Goal: Navigation & Orientation: Find specific page/section

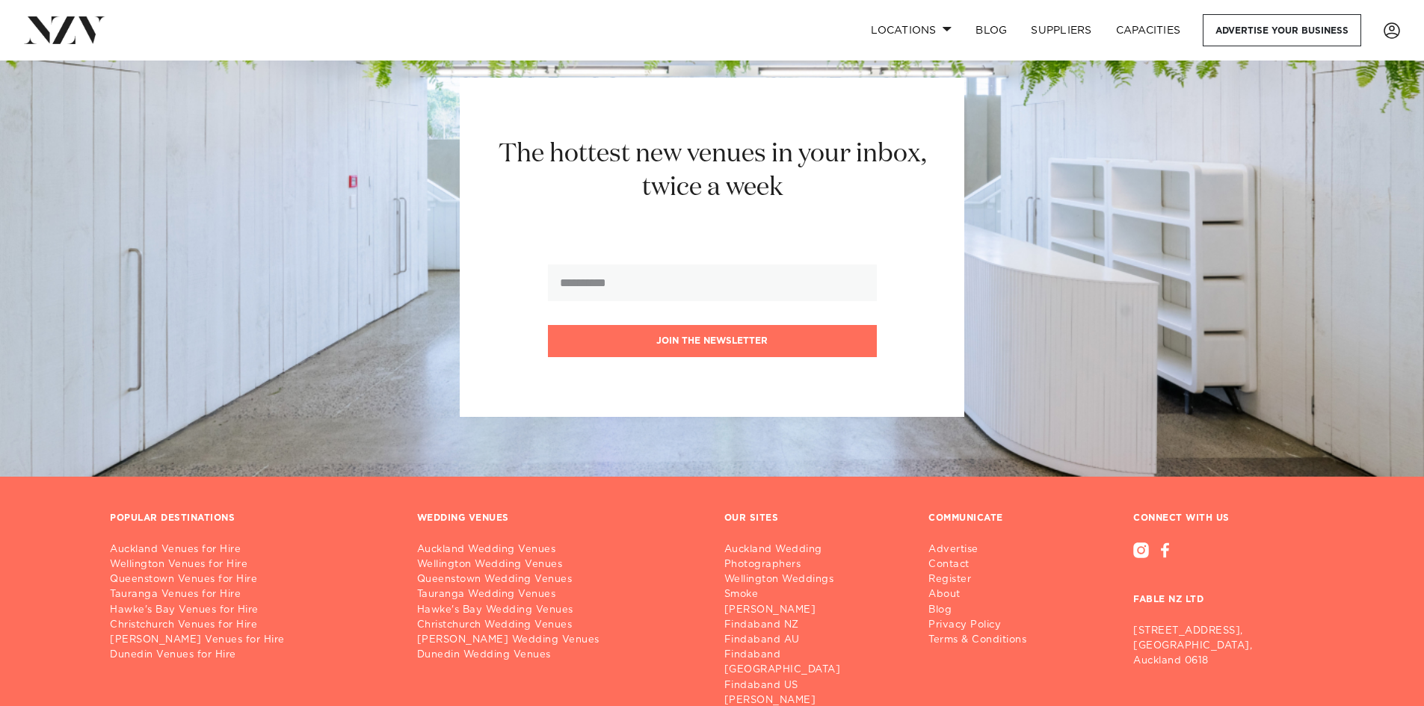
scroll to position [17261, 0]
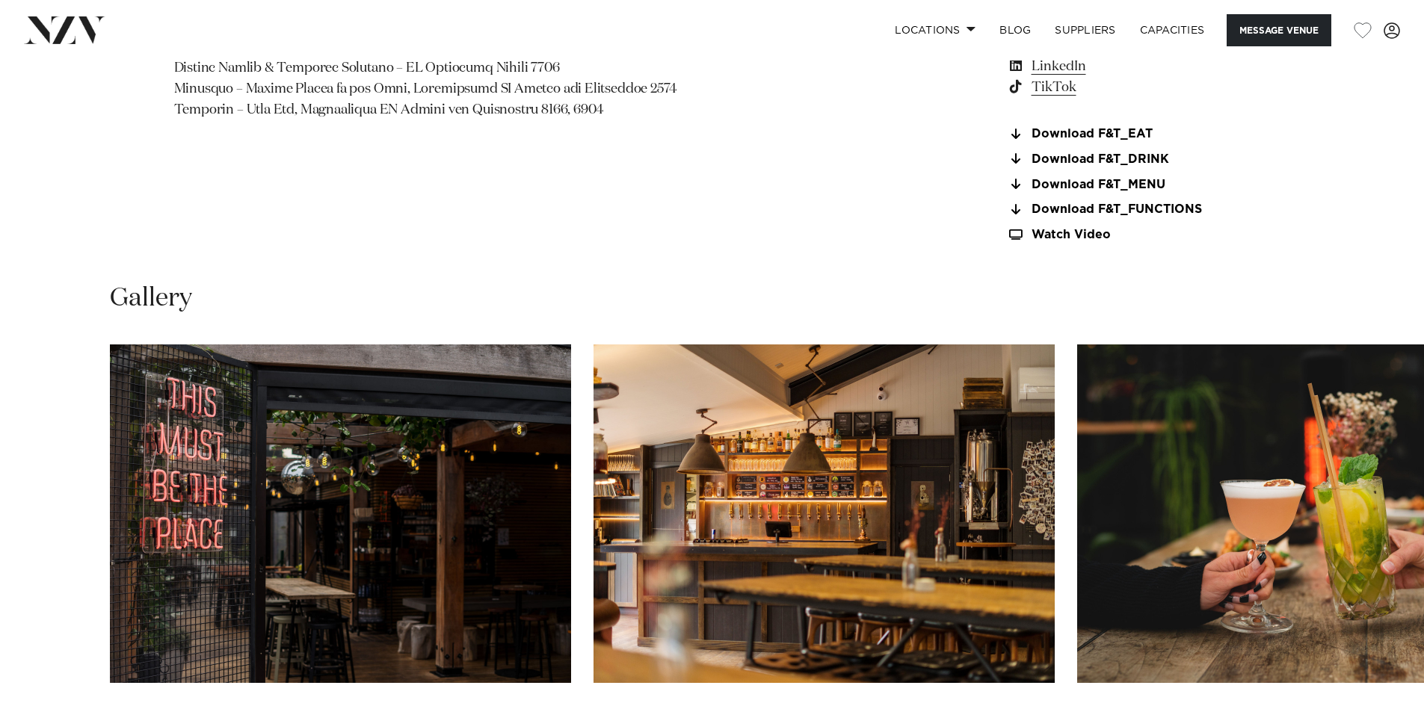
scroll to position [1644, 0]
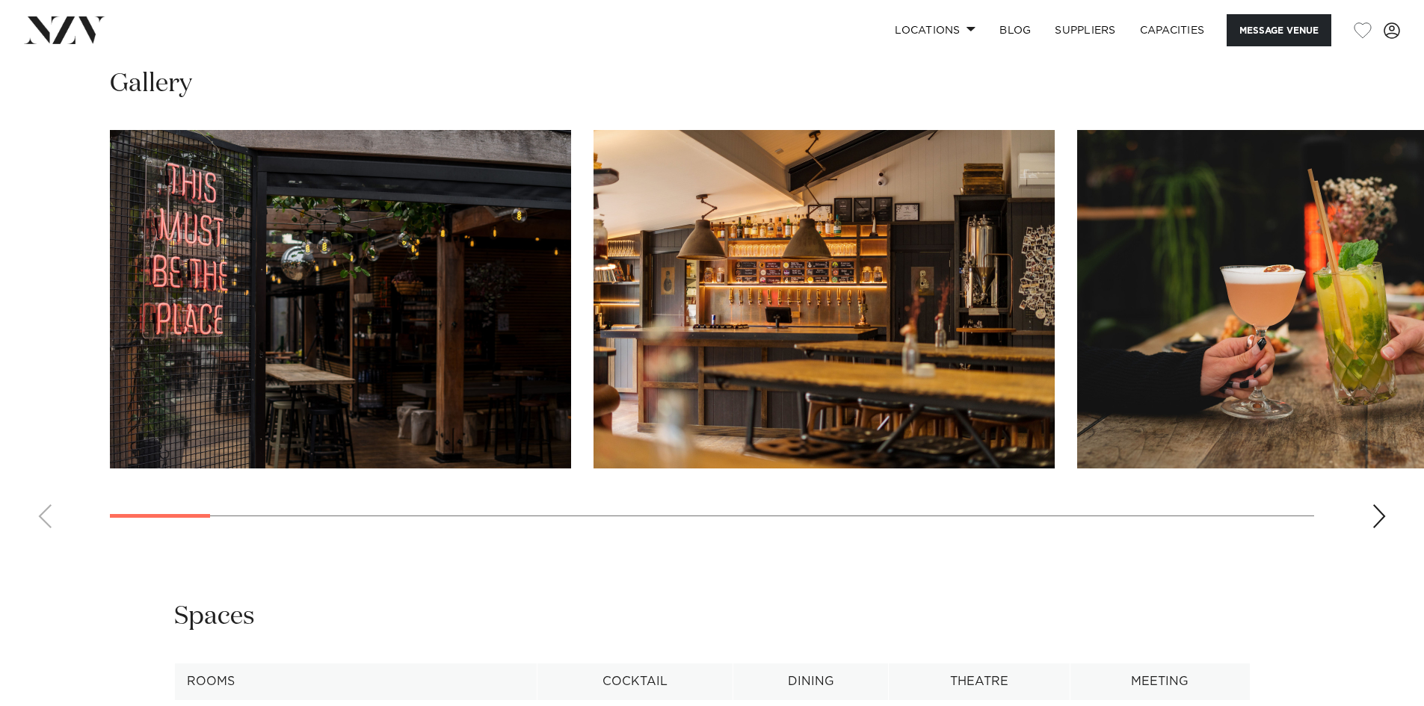
click at [1381, 511] on div "Next slide" at bounding box center [1379, 517] width 15 height 24
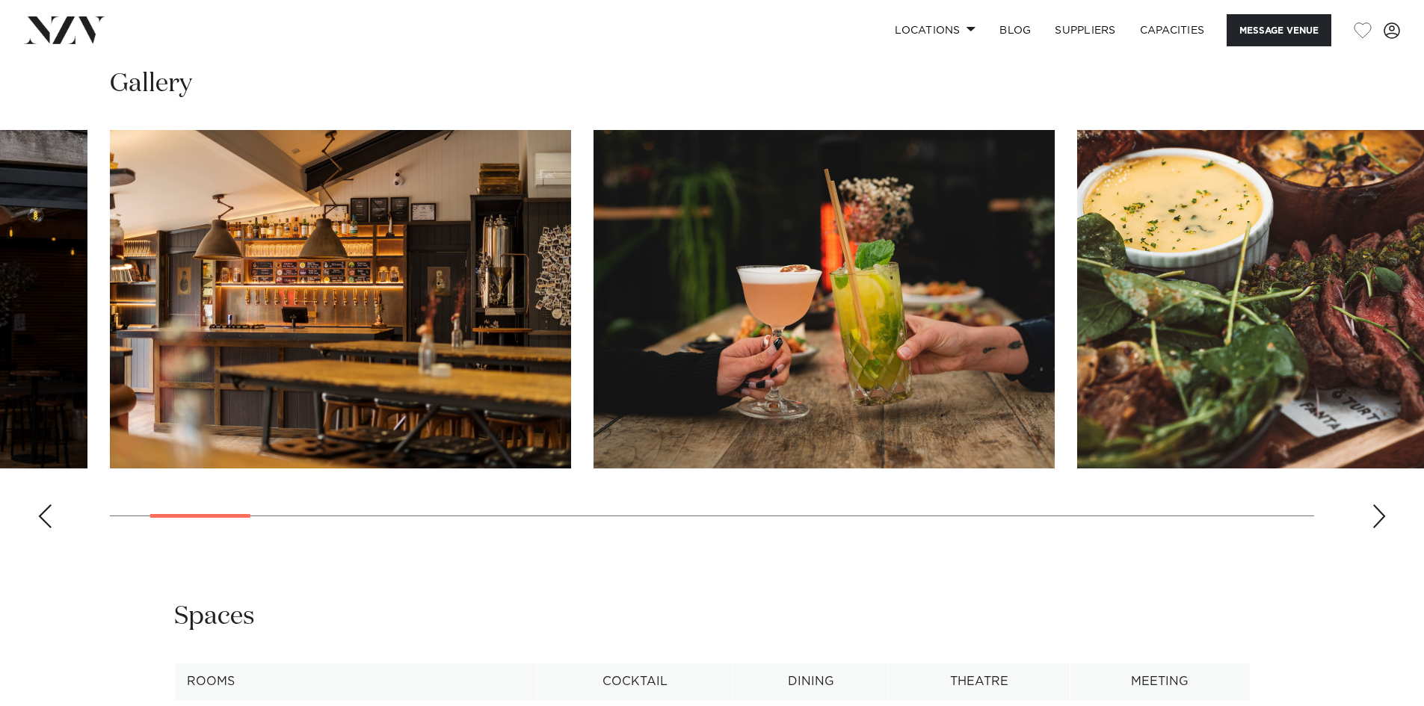
click at [1381, 511] on div "Next slide" at bounding box center [1379, 517] width 15 height 24
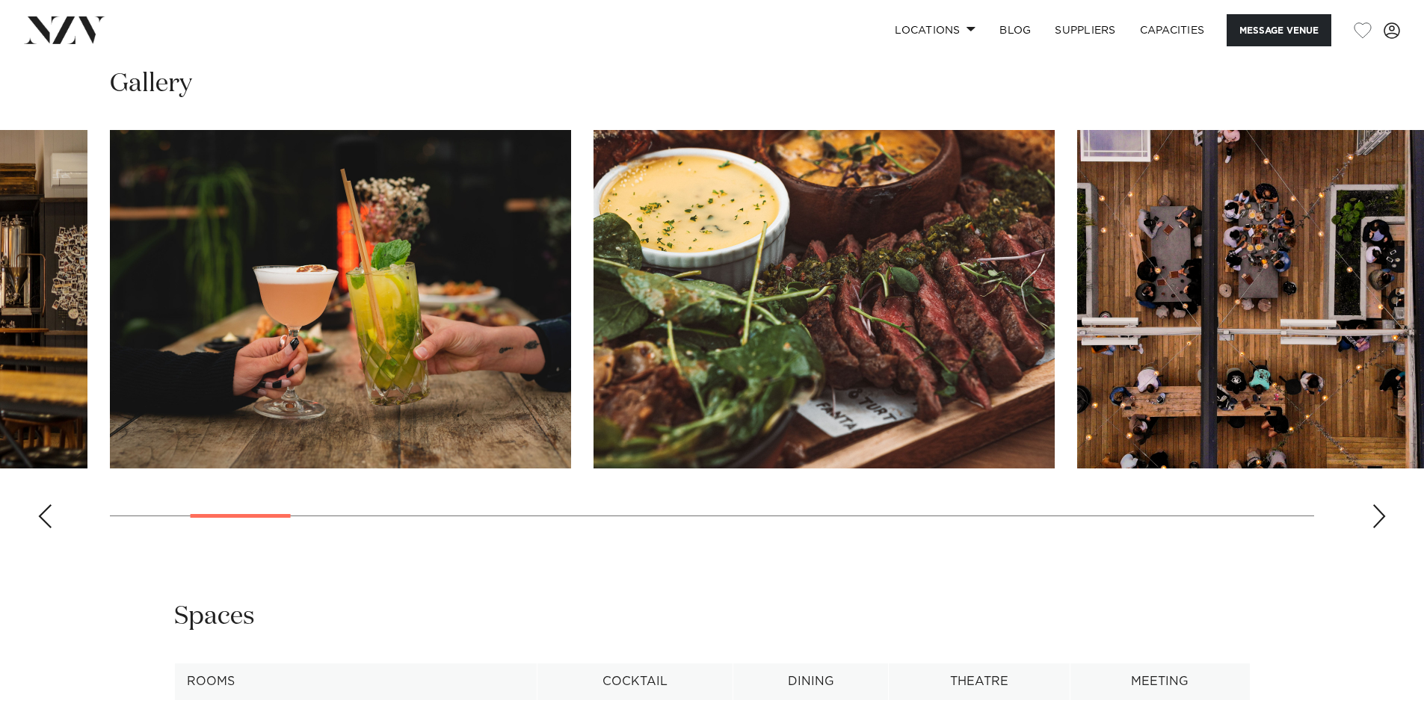
click at [1381, 511] on div "Next slide" at bounding box center [1379, 517] width 15 height 24
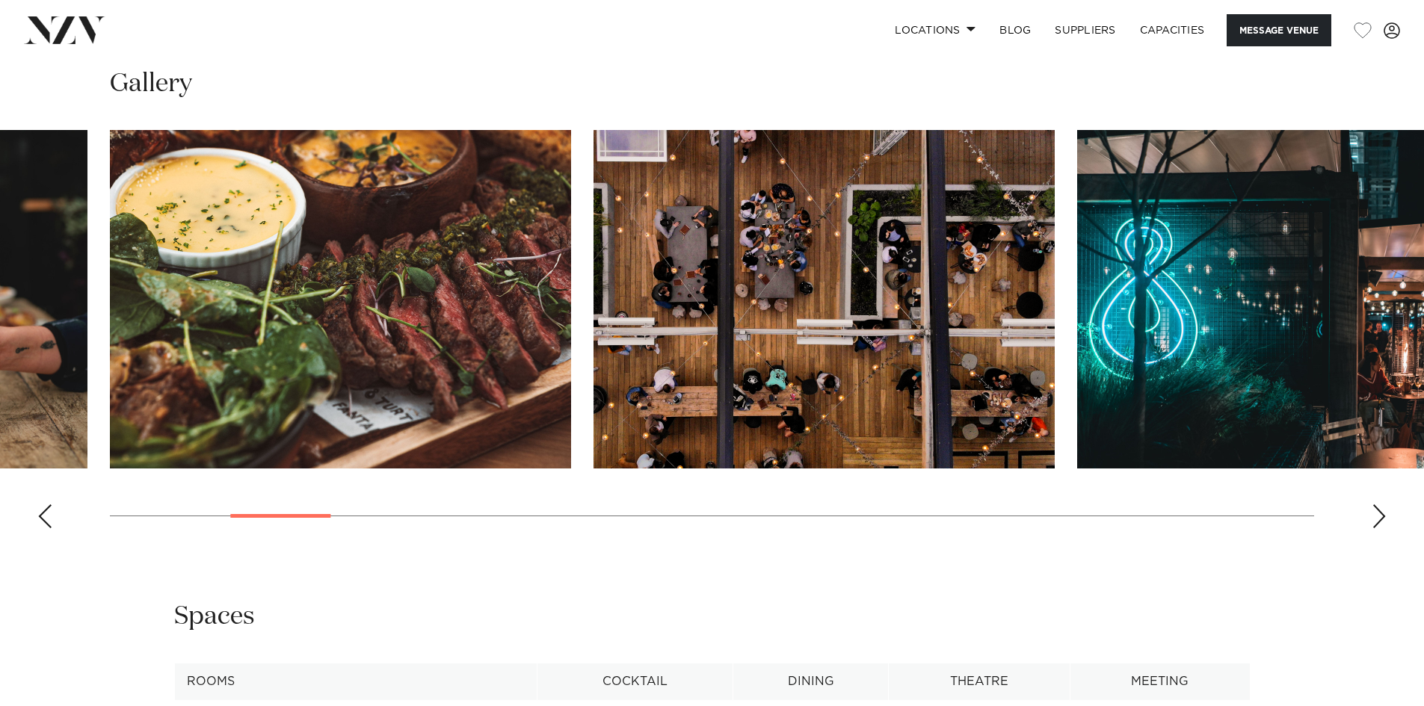
click at [1381, 511] on div "Next slide" at bounding box center [1379, 517] width 15 height 24
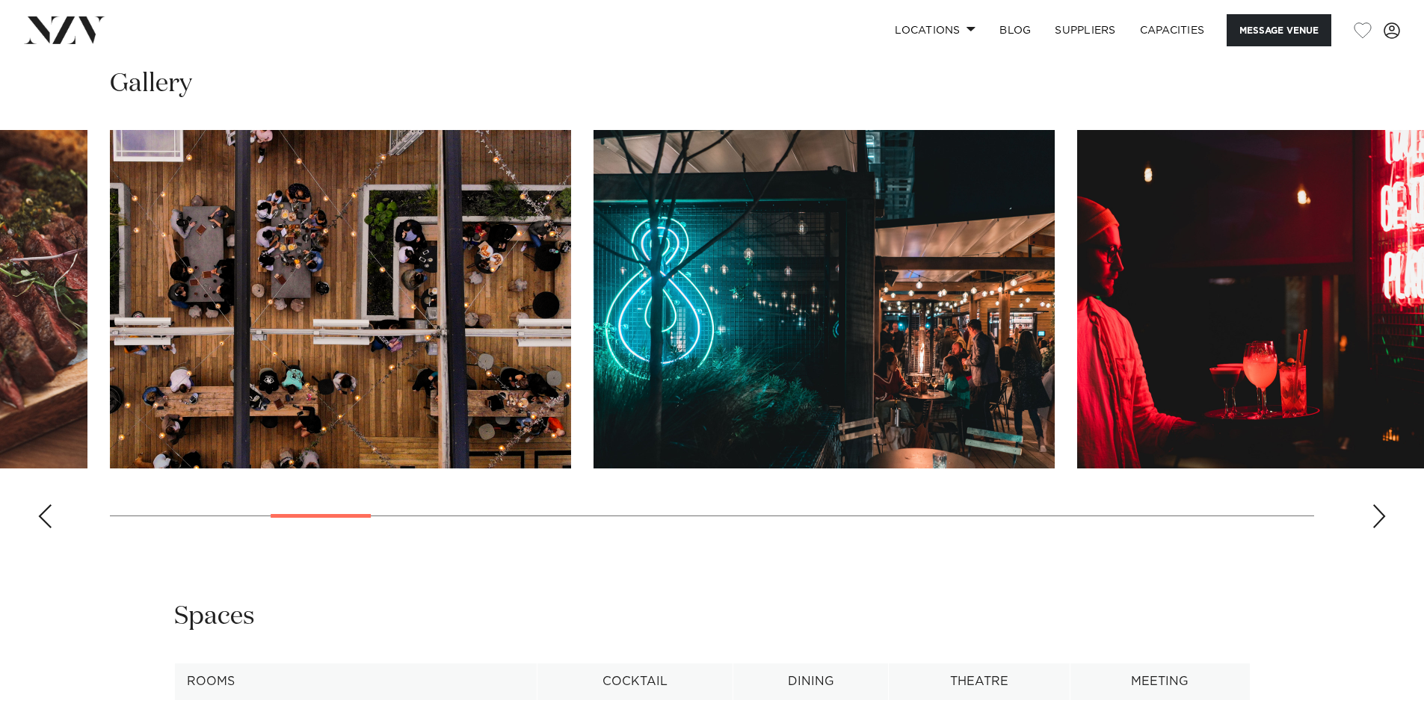
click at [1381, 511] on div "Next slide" at bounding box center [1379, 517] width 15 height 24
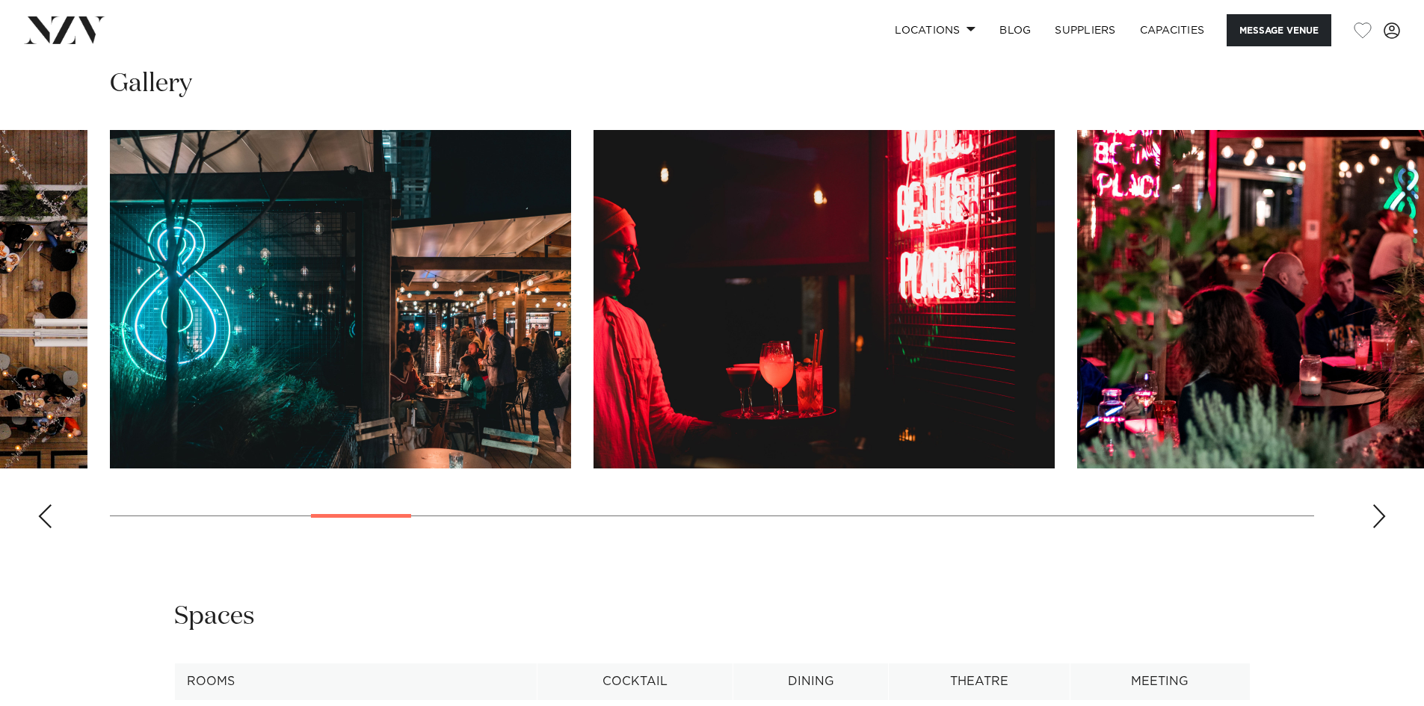
click at [1381, 511] on div "Next slide" at bounding box center [1379, 517] width 15 height 24
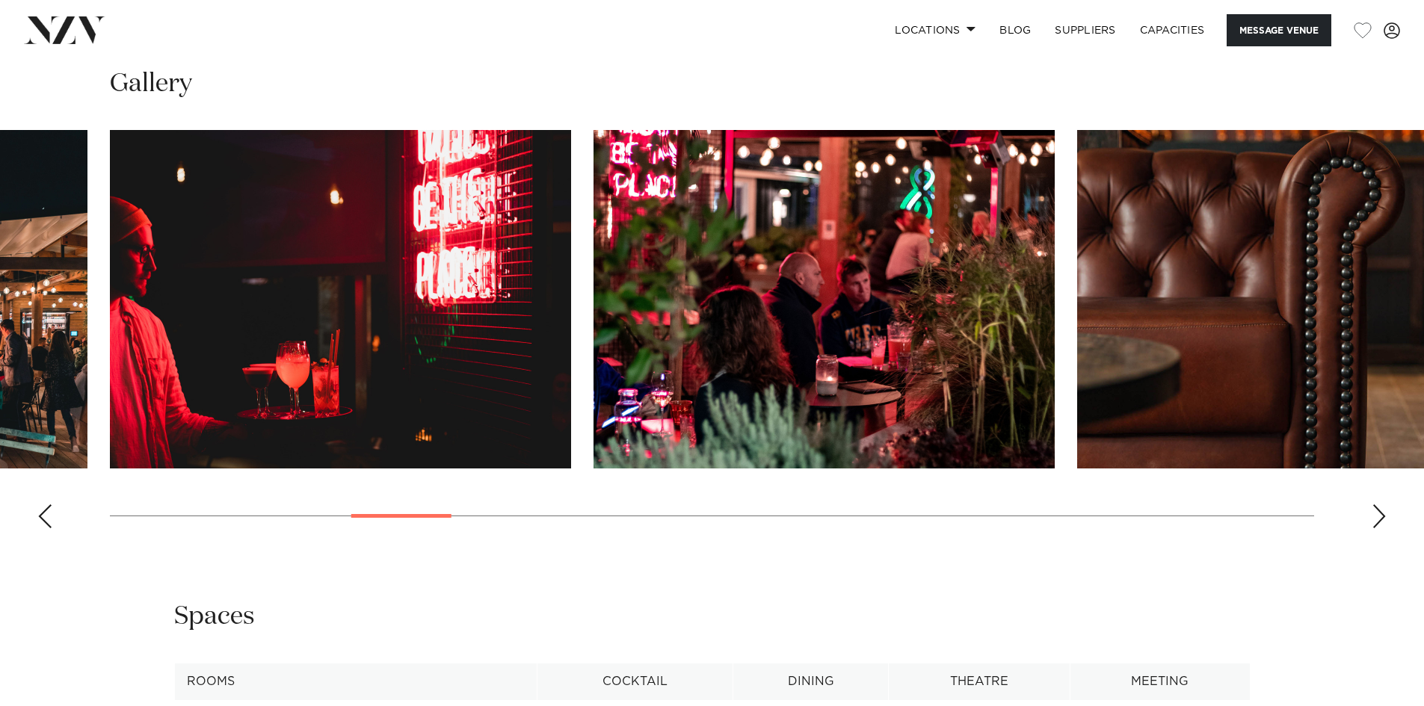
click at [1381, 511] on div "Next slide" at bounding box center [1379, 517] width 15 height 24
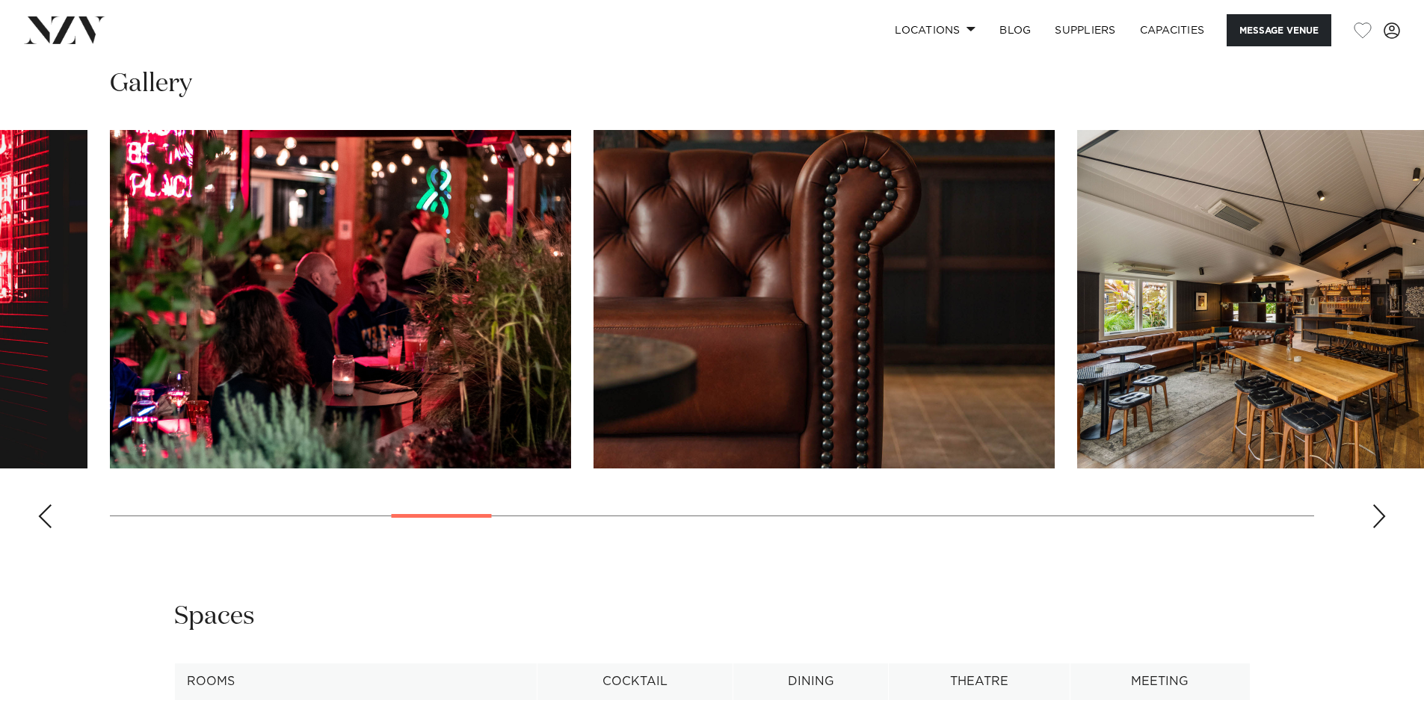
click at [1381, 511] on div "Next slide" at bounding box center [1379, 517] width 15 height 24
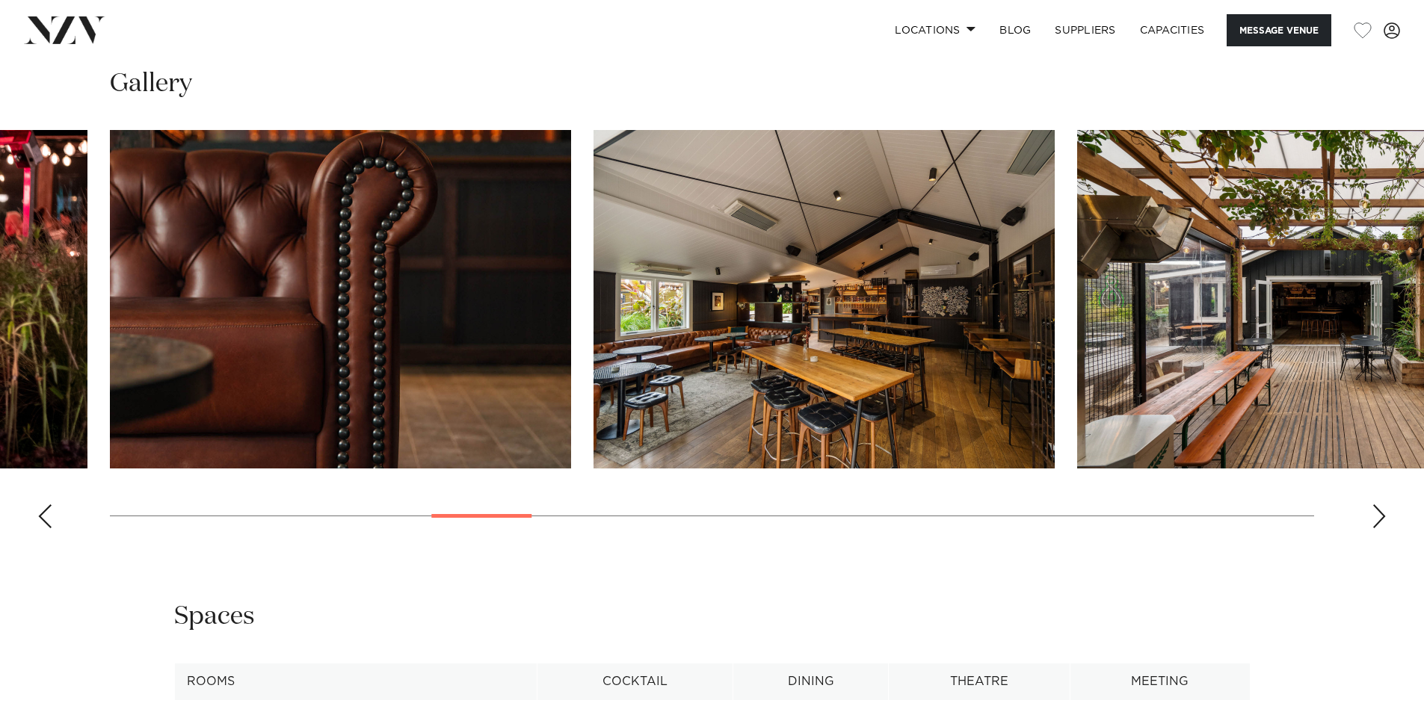
click at [1381, 511] on div "Next slide" at bounding box center [1379, 517] width 15 height 24
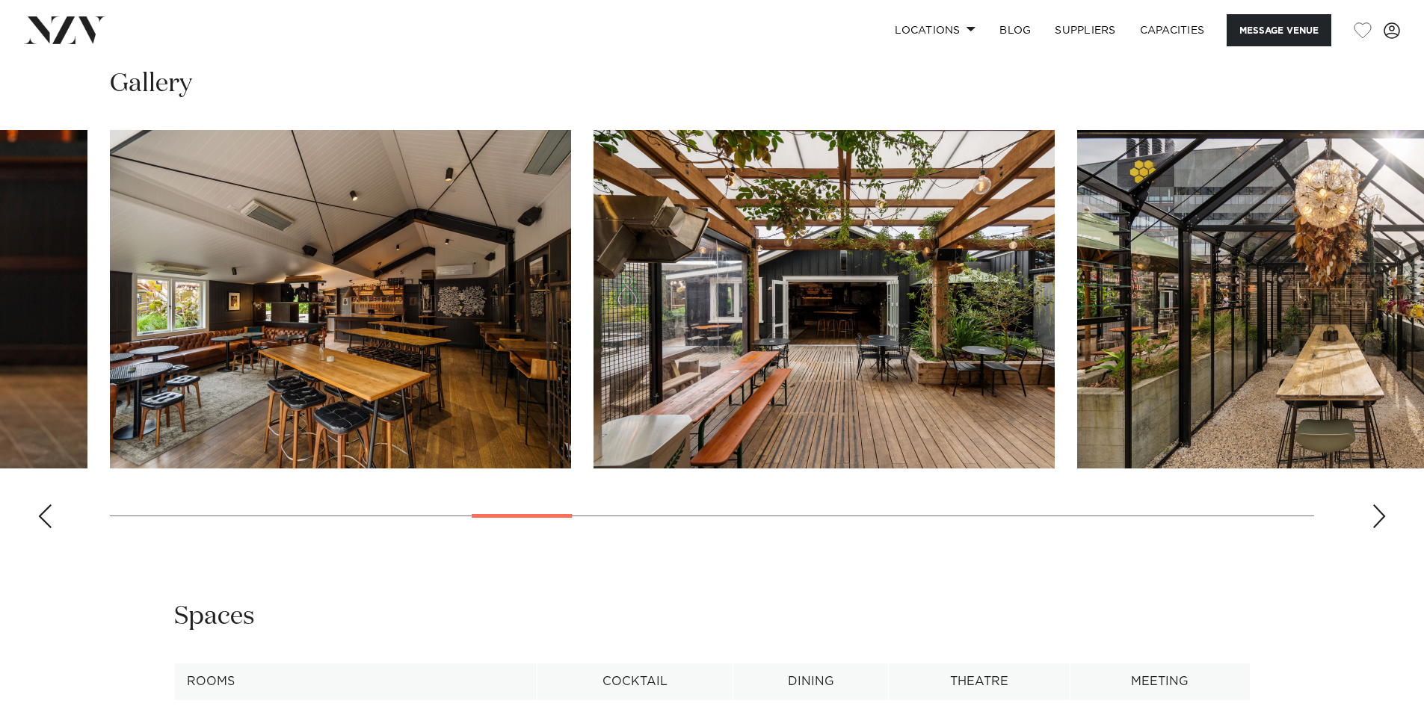
click at [1381, 511] on div "Next slide" at bounding box center [1379, 517] width 15 height 24
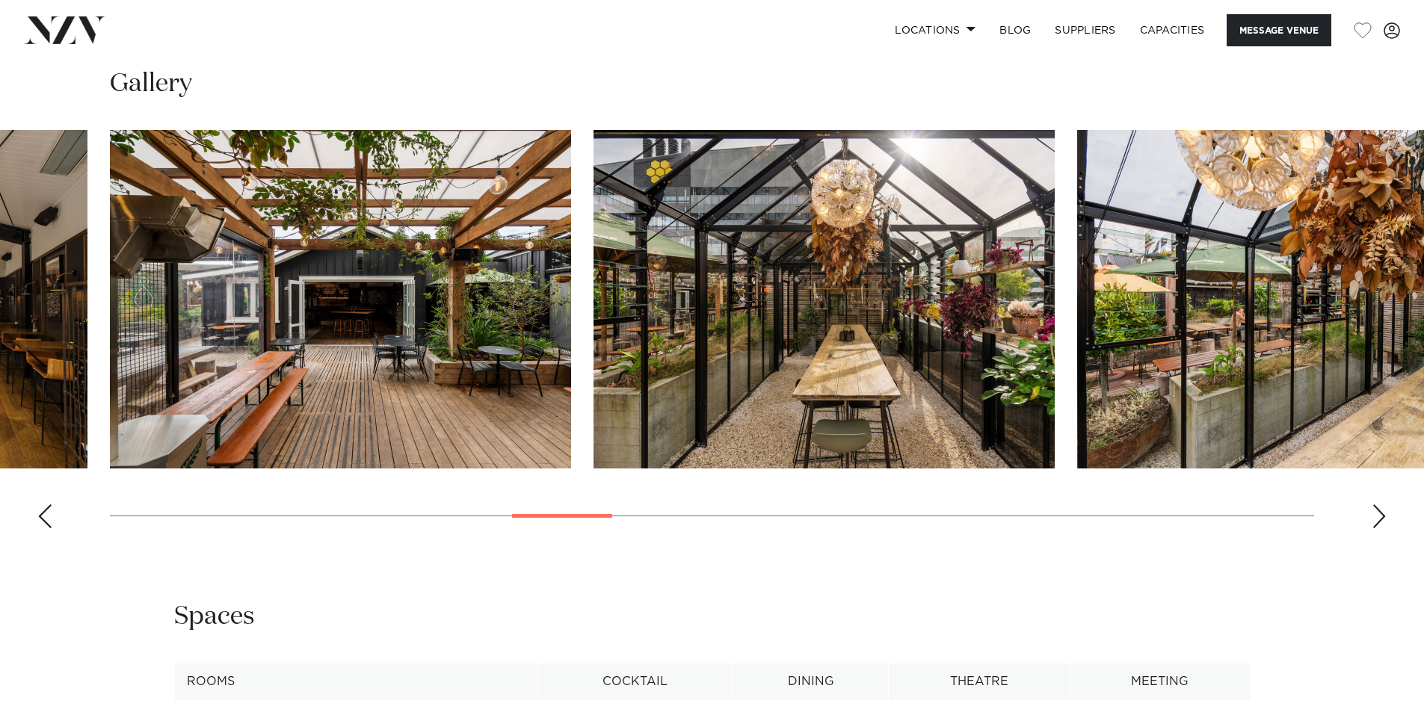
click at [1381, 511] on div "Next slide" at bounding box center [1379, 517] width 15 height 24
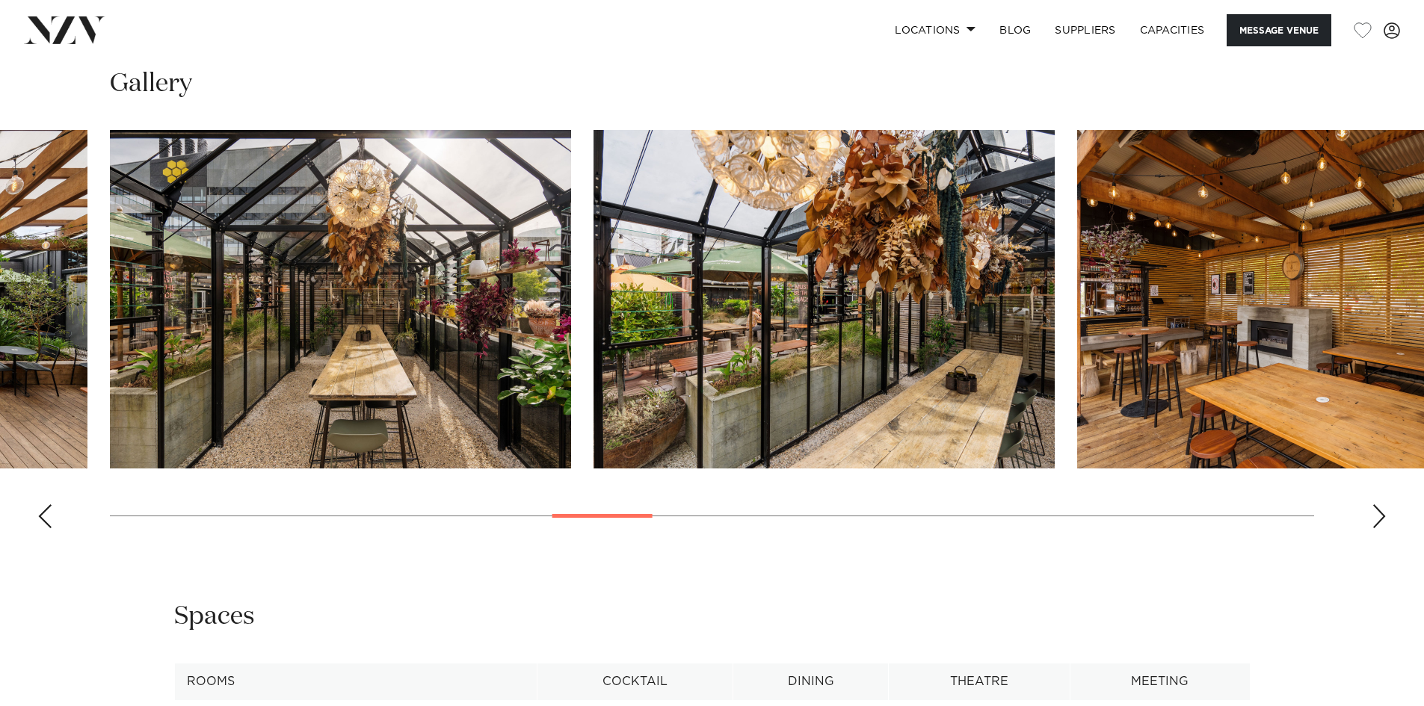
click at [1381, 511] on div "Next slide" at bounding box center [1379, 517] width 15 height 24
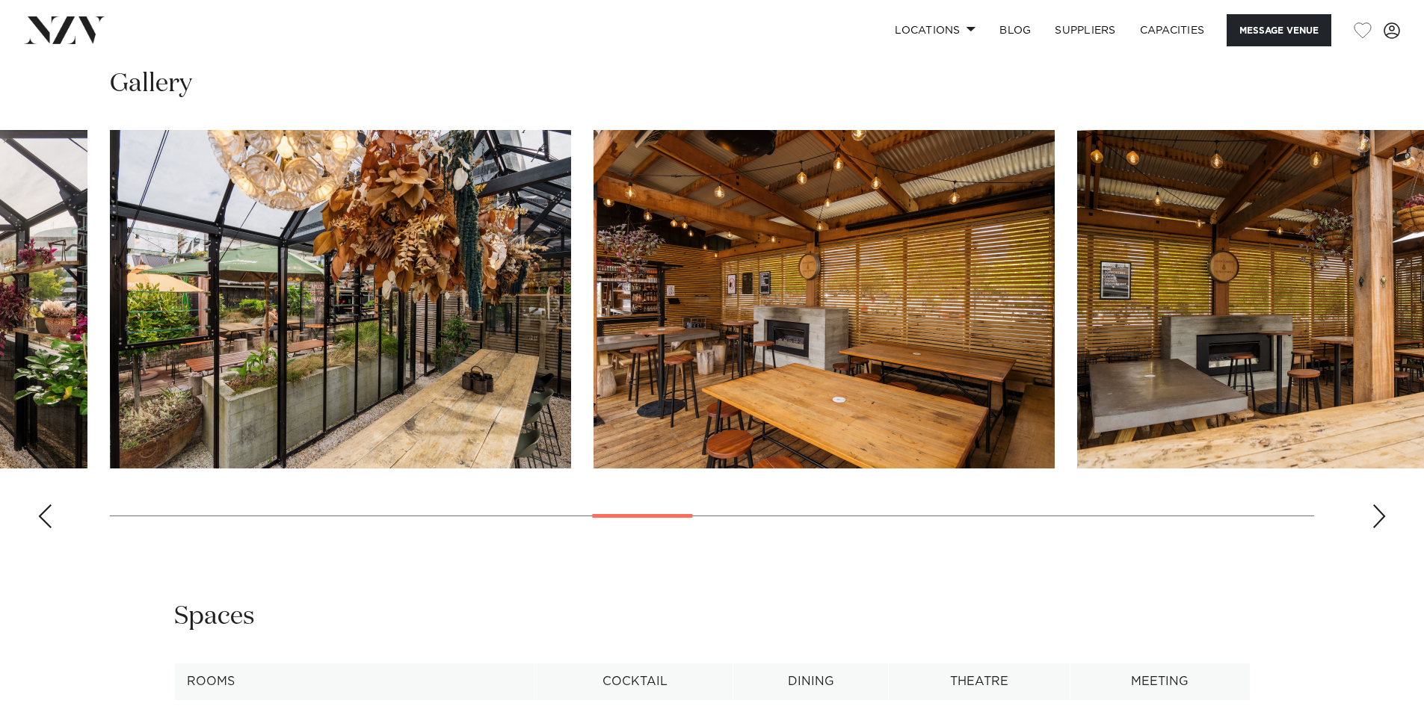
click at [1381, 511] on div "Next slide" at bounding box center [1379, 517] width 15 height 24
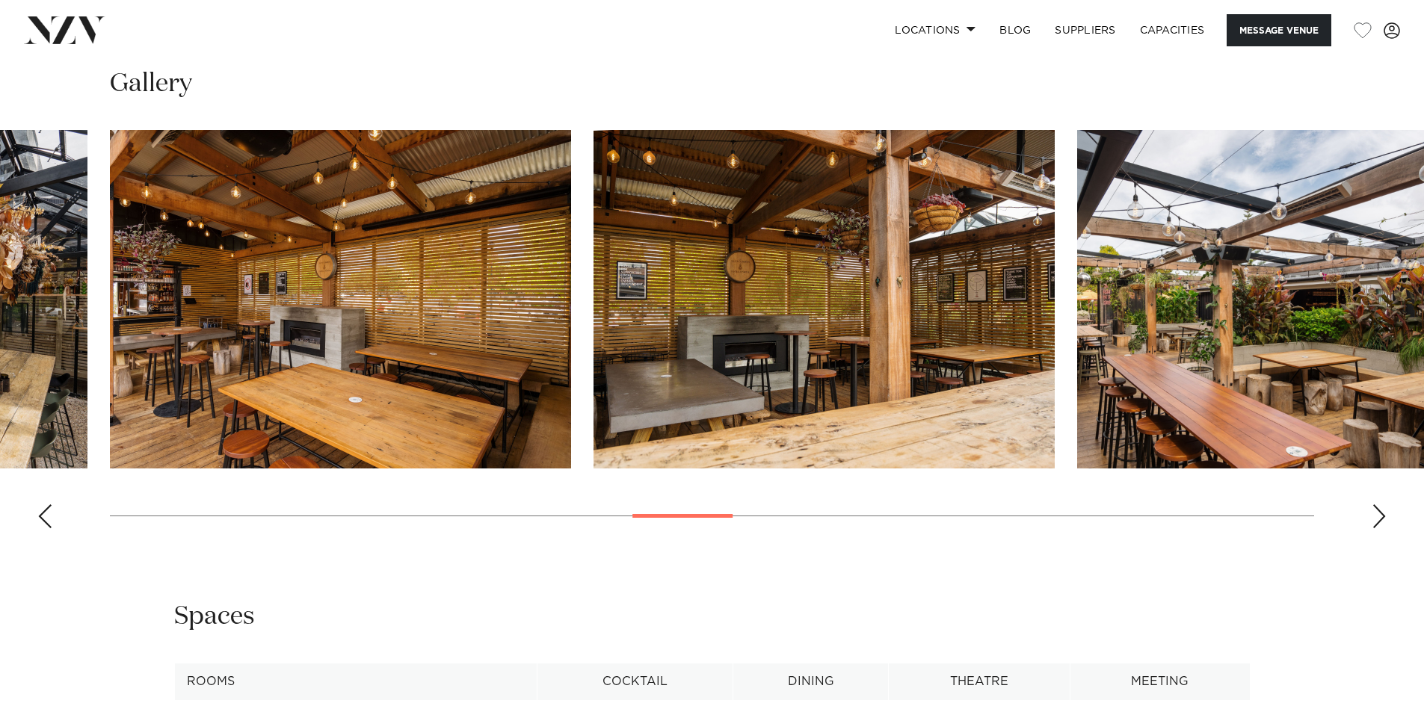
click at [1381, 511] on div "Next slide" at bounding box center [1379, 517] width 15 height 24
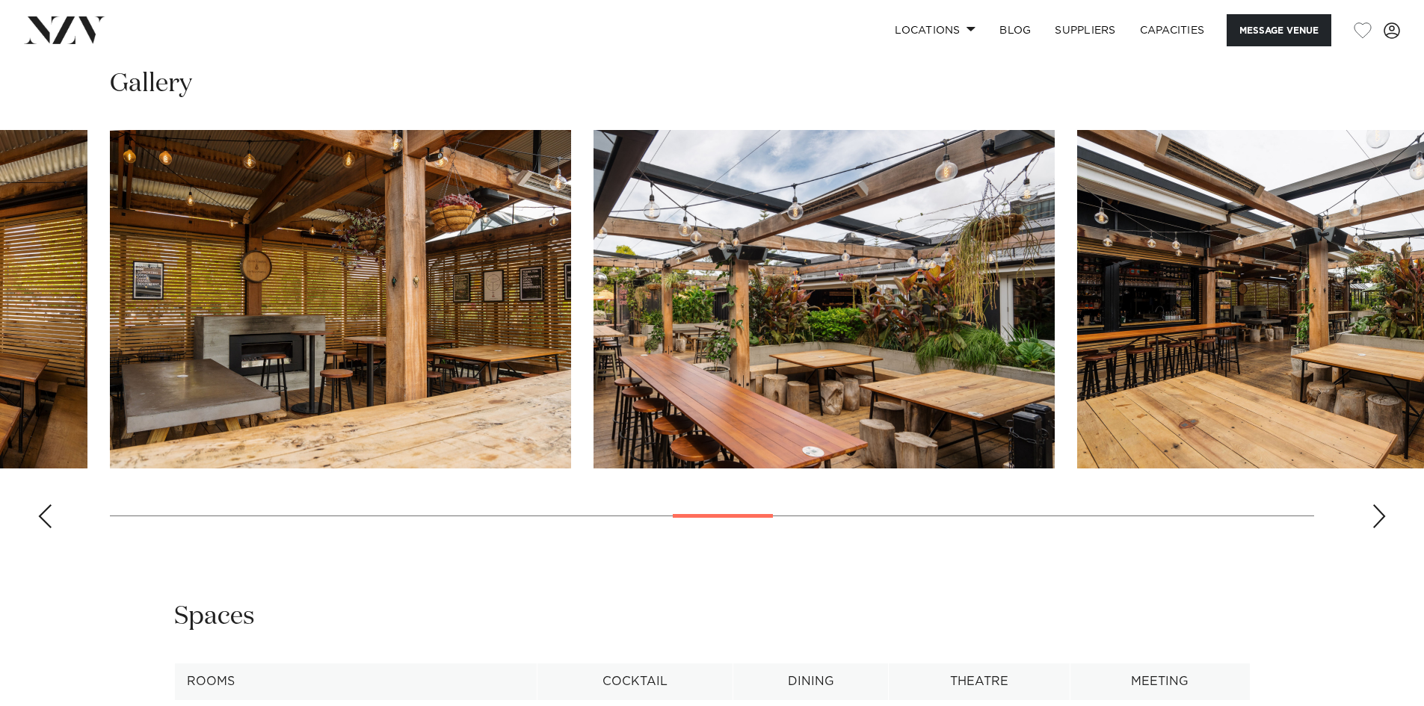
click at [1381, 511] on div "Next slide" at bounding box center [1379, 517] width 15 height 24
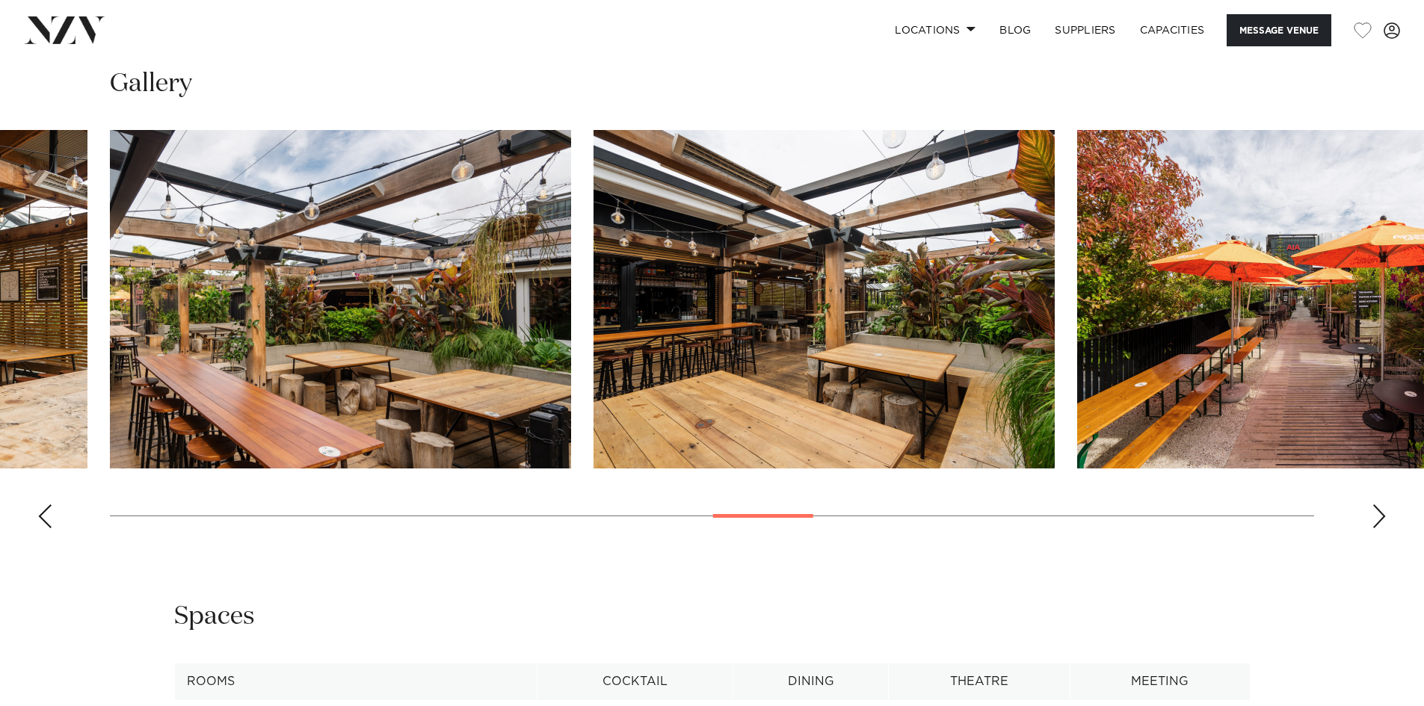
click at [1381, 511] on div "Next slide" at bounding box center [1379, 517] width 15 height 24
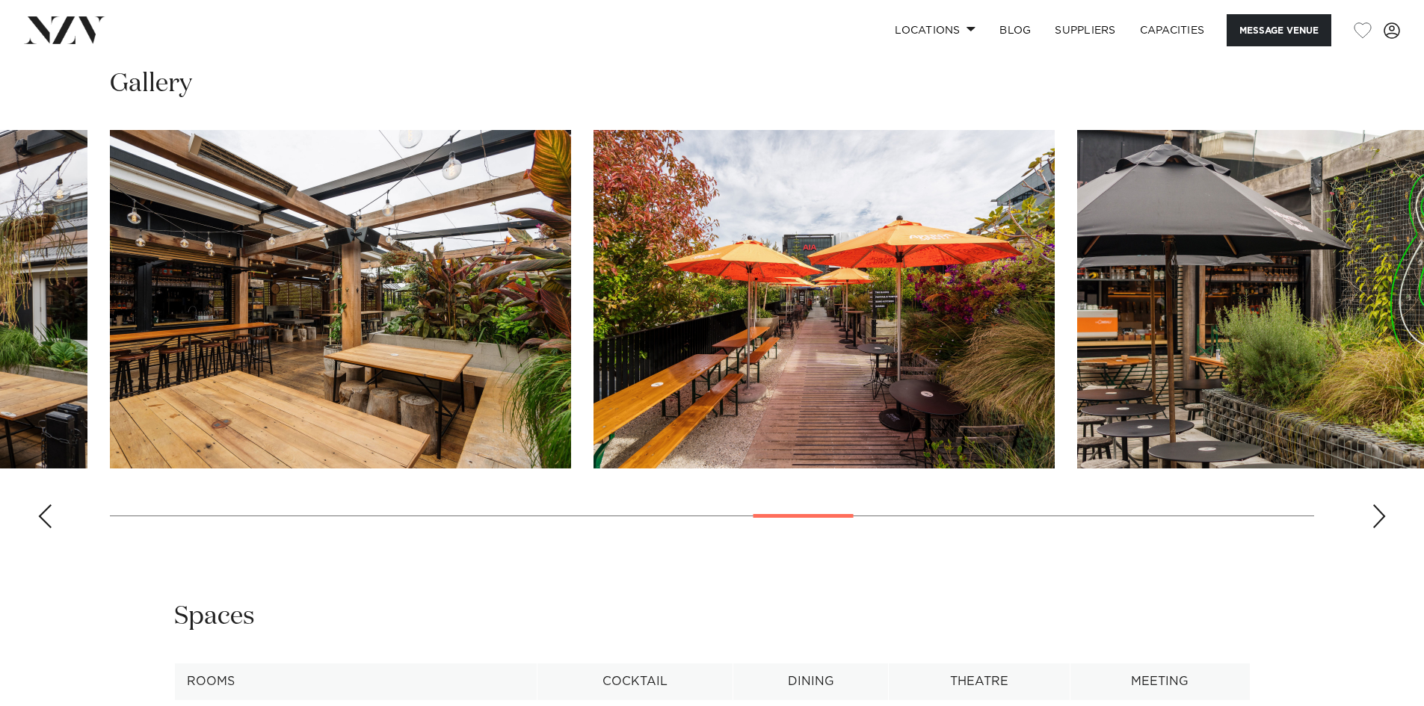
click at [1381, 511] on div "Next slide" at bounding box center [1379, 517] width 15 height 24
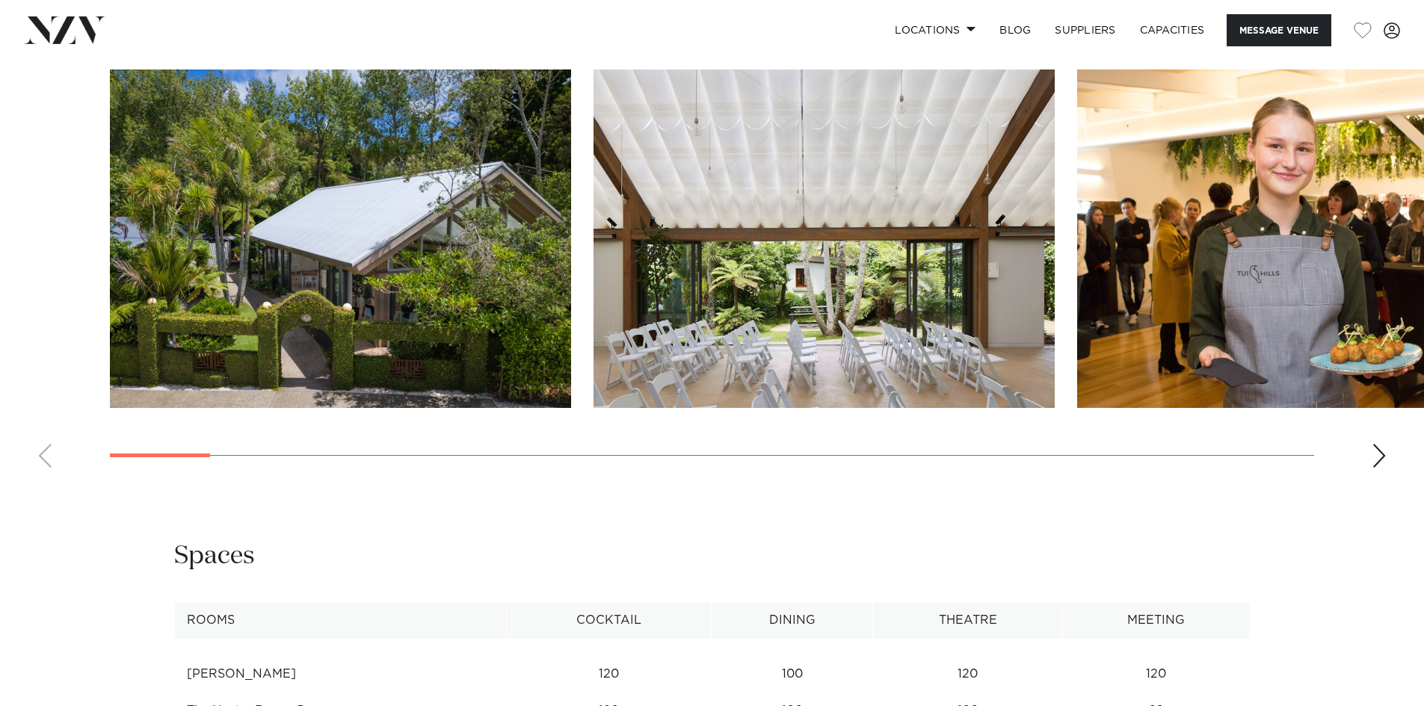
scroll to position [1794, 0]
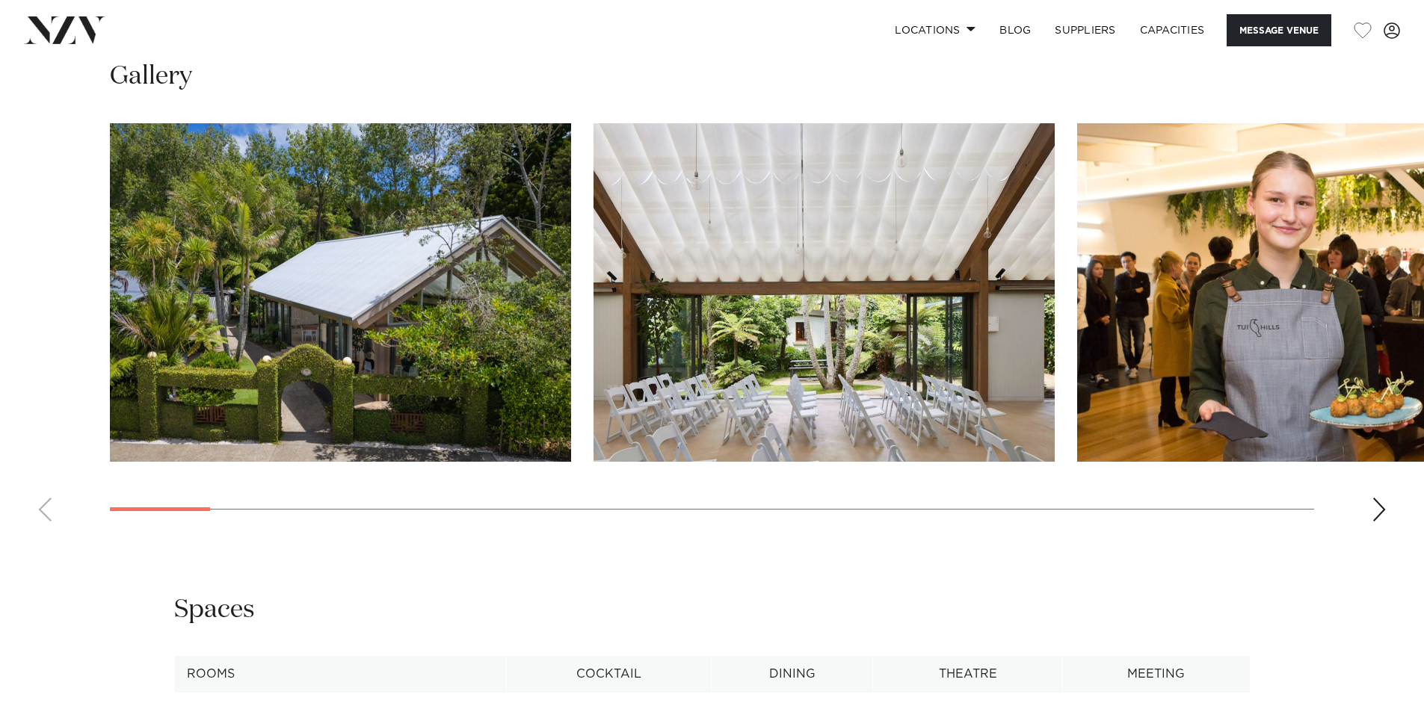
click at [1372, 498] on div "Next slide" at bounding box center [1379, 510] width 15 height 24
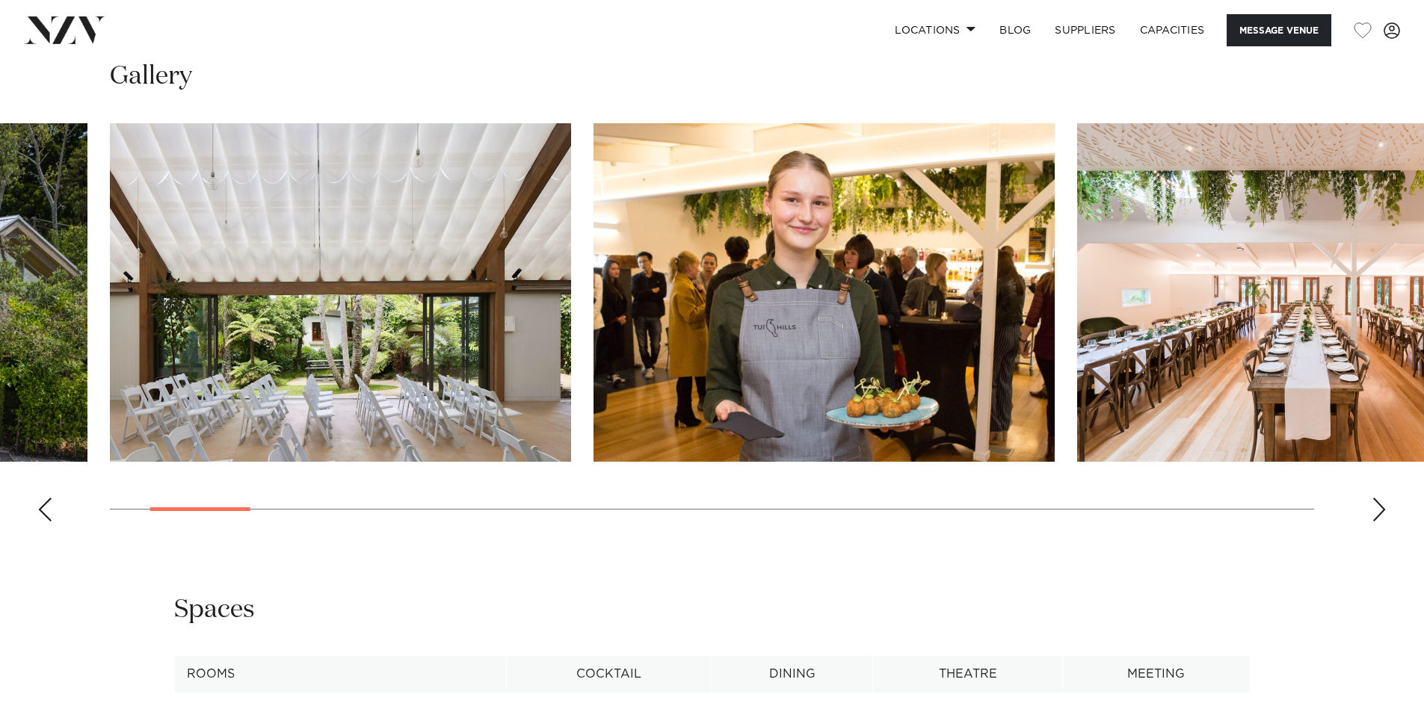
click at [1372, 498] on div "Next slide" at bounding box center [1379, 510] width 15 height 24
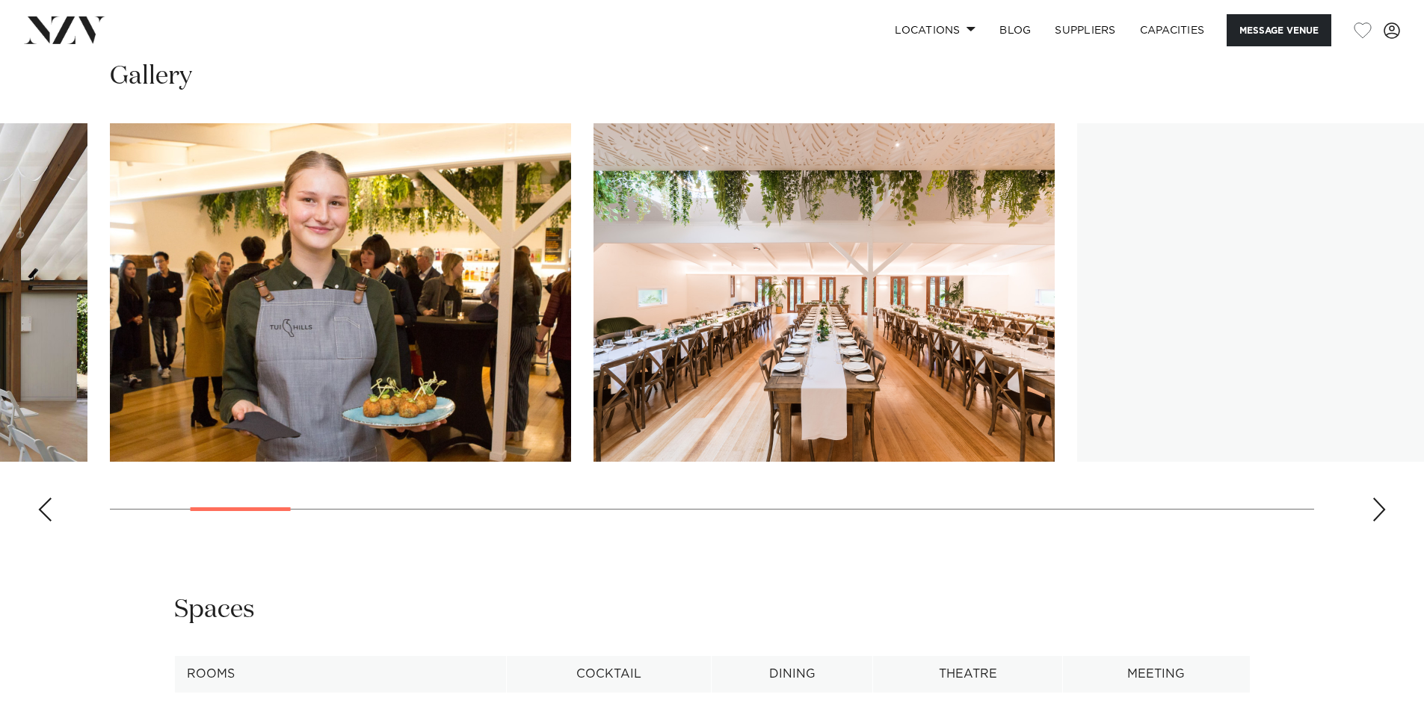
click at [1372, 498] on div "Next slide" at bounding box center [1379, 510] width 15 height 24
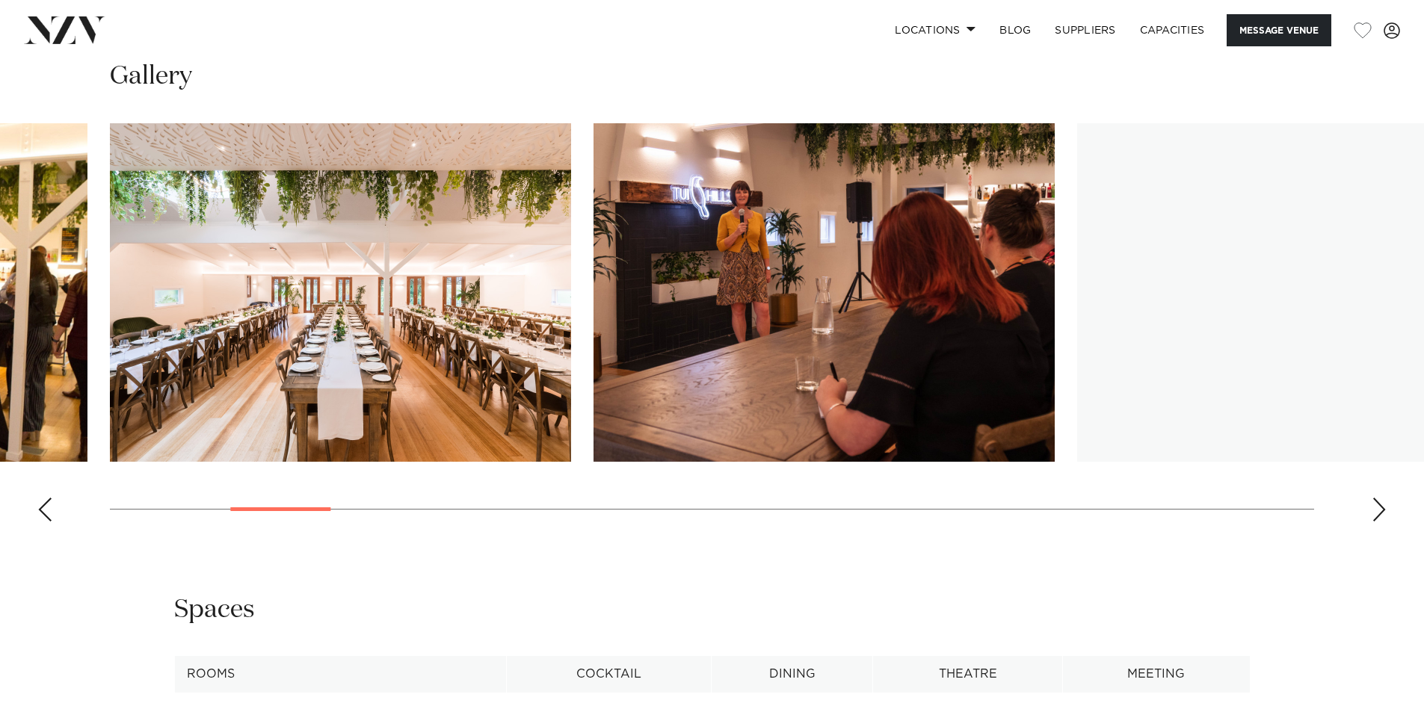
click at [1372, 498] on div "Next slide" at bounding box center [1379, 510] width 15 height 24
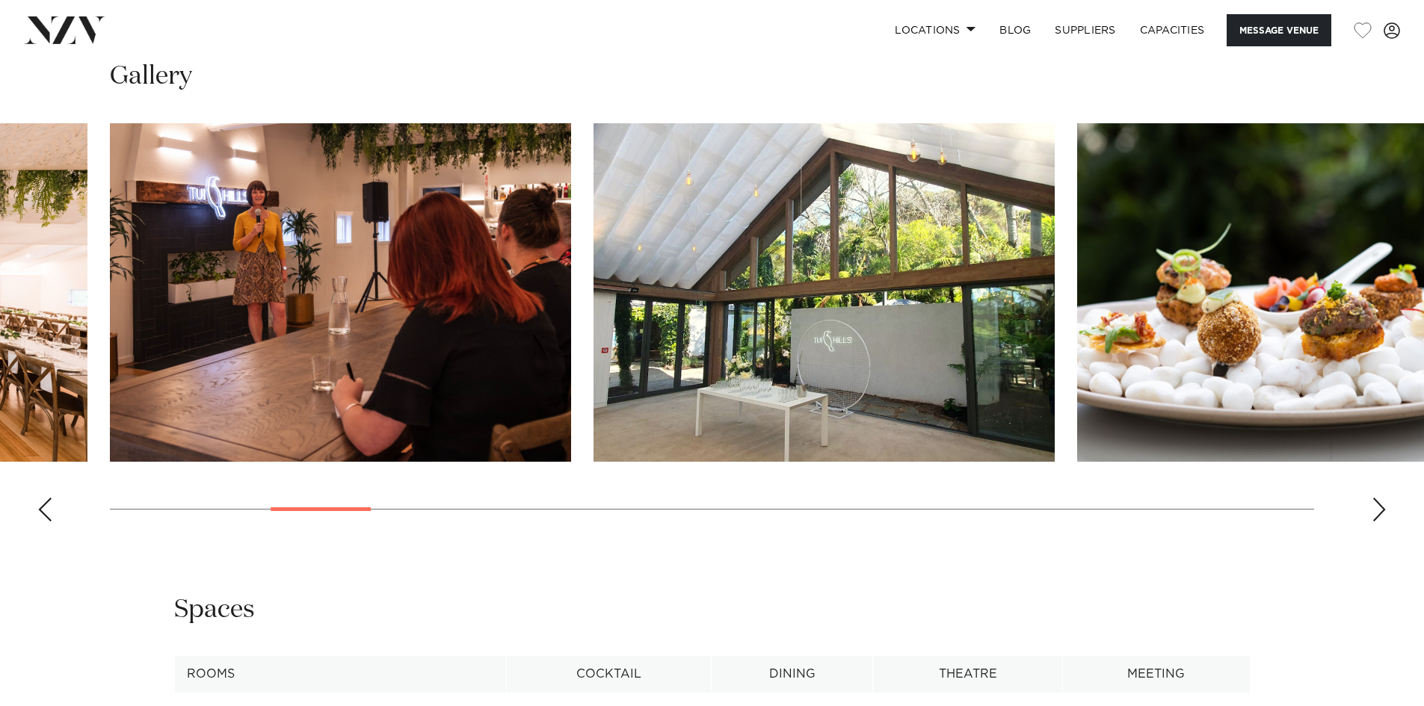
click at [1372, 498] on div "Next slide" at bounding box center [1379, 510] width 15 height 24
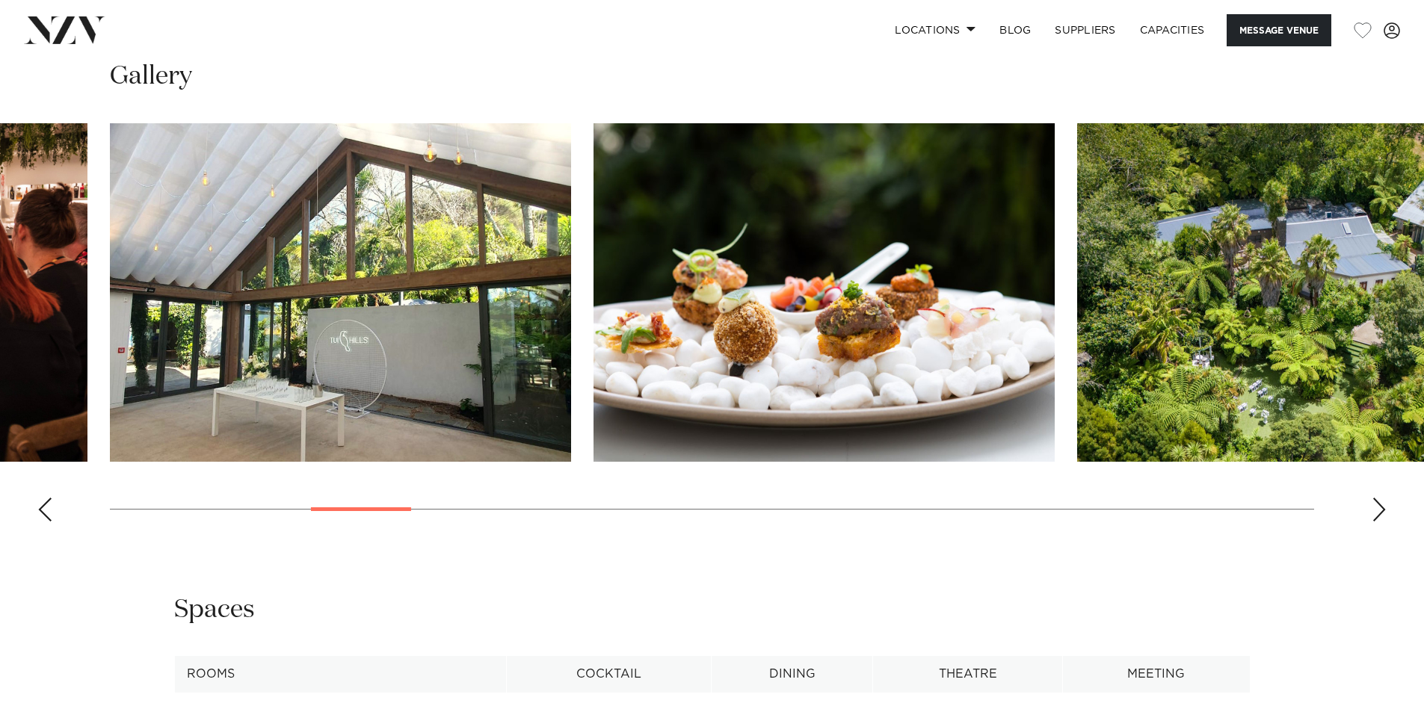
click at [1372, 498] on div "Next slide" at bounding box center [1379, 510] width 15 height 24
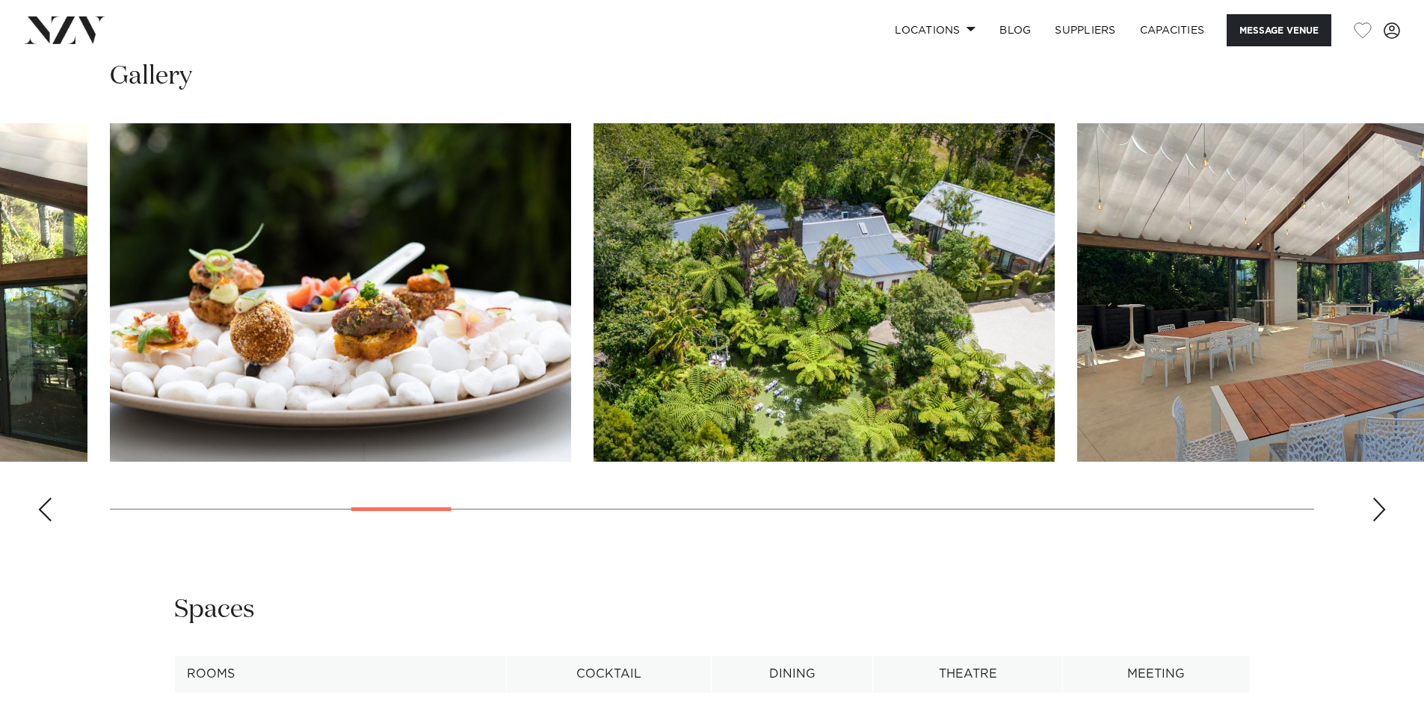
click at [1372, 498] on div "Next slide" at bounding box center [1379, 510] width 15 height 24
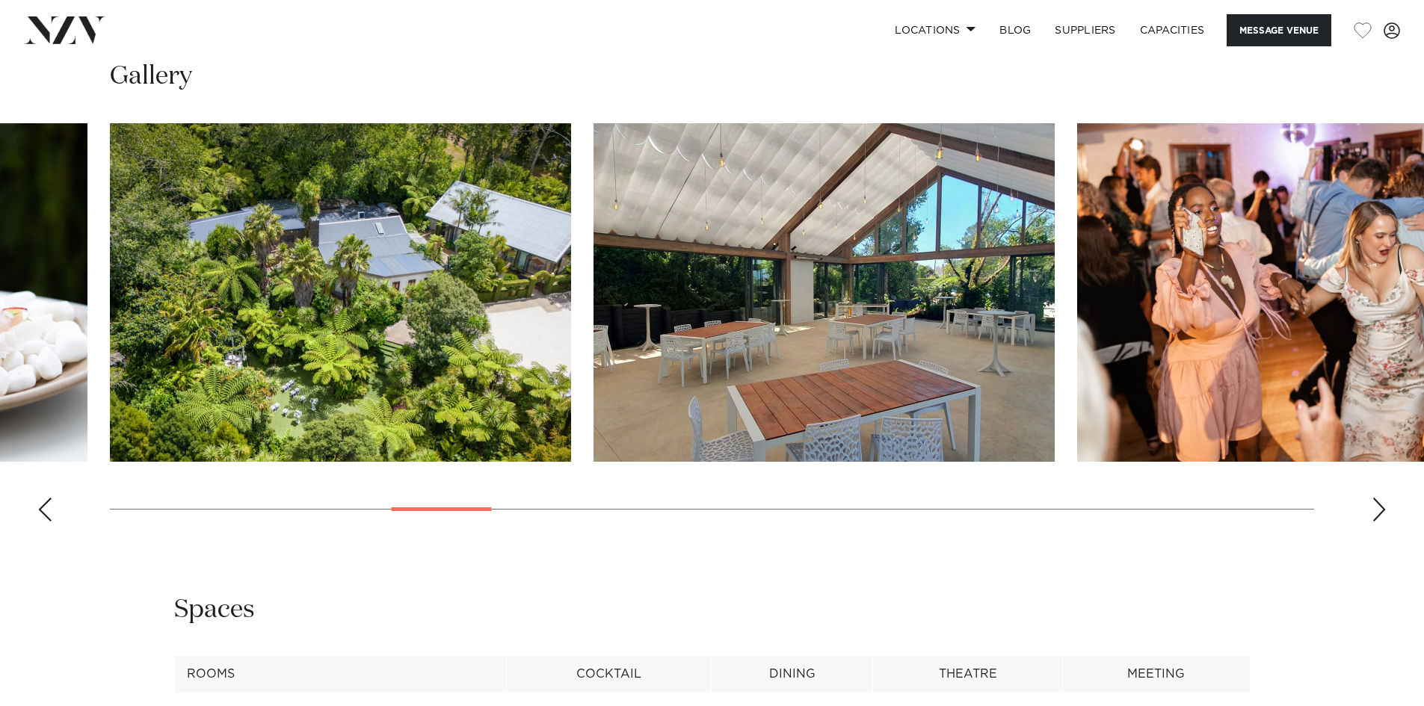
click at [1372, 498] on div "Next slide" at bounding box center [1379, 510] width 15 height 24
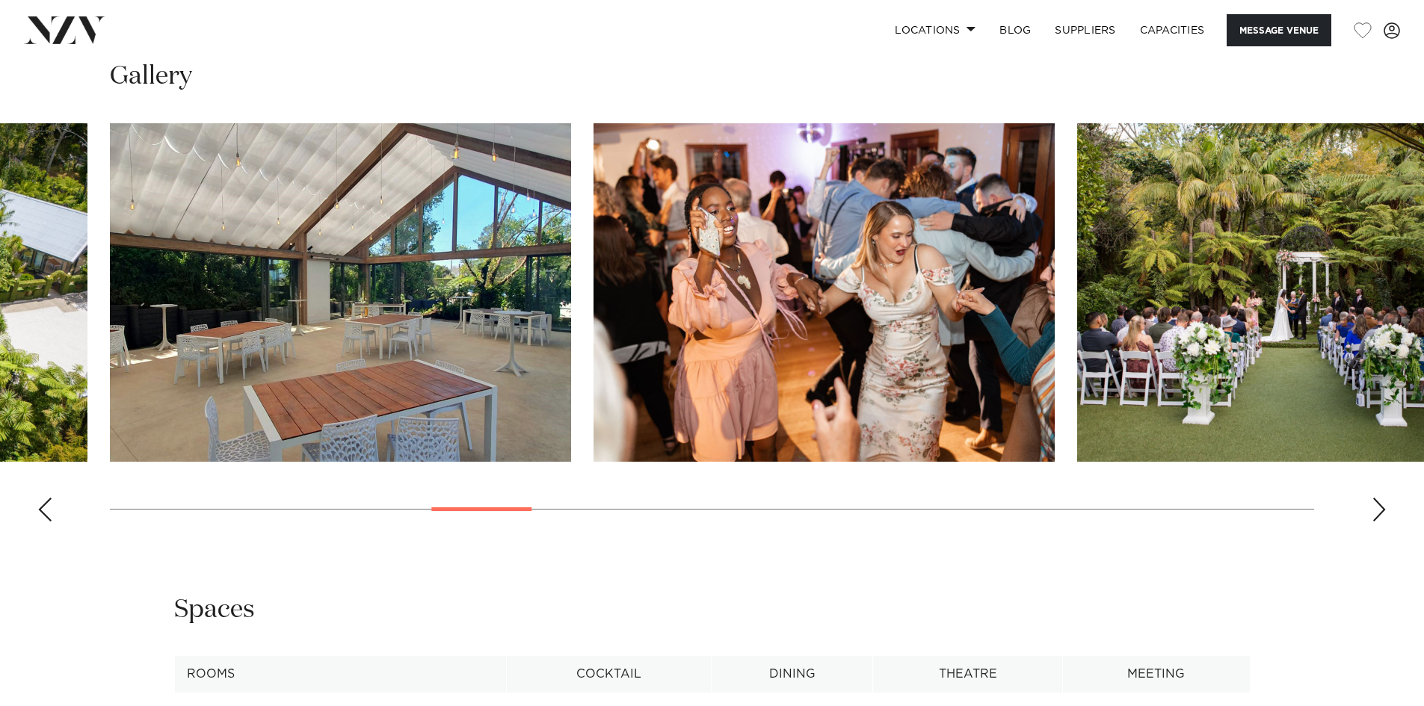
click at [1372, 498] on div "Next slide" at bounding box center [1379, 510] width 15 height 24
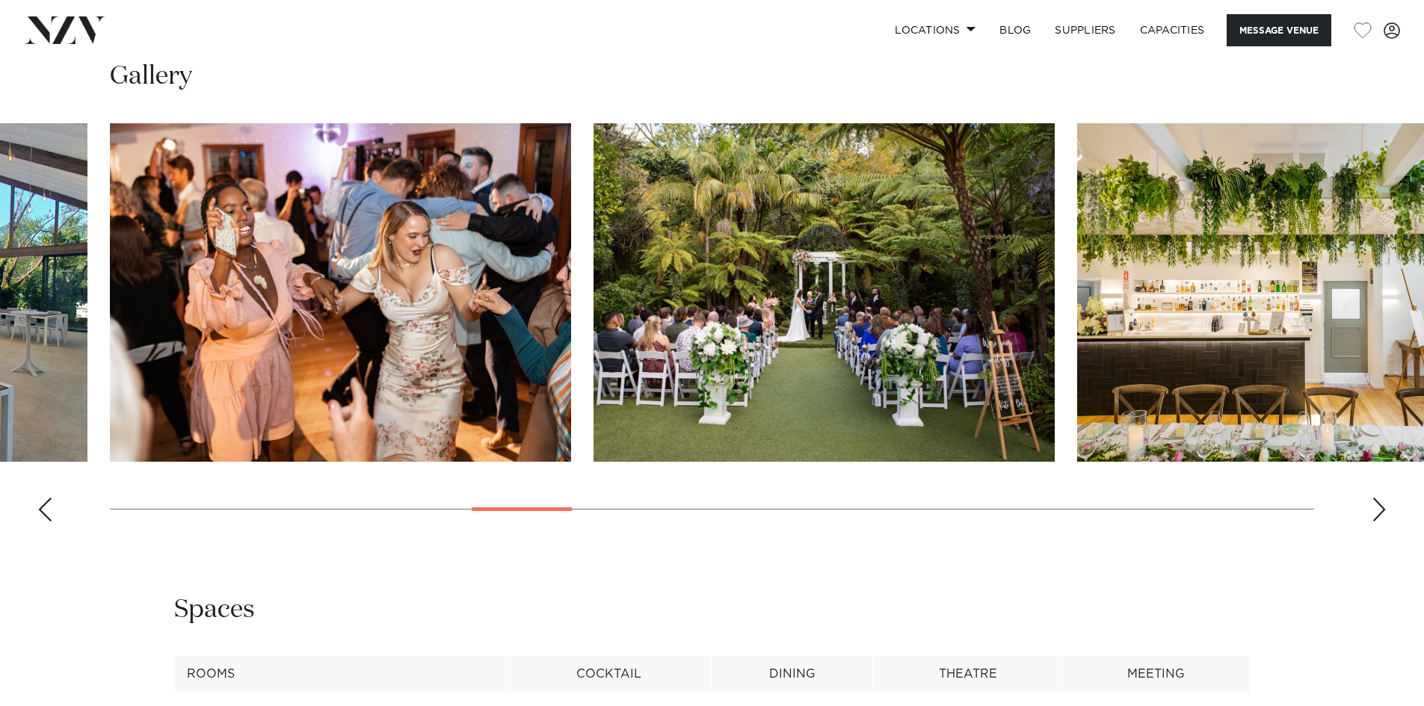
click at [1372, 498] on div "Next slide" at bounding box center [1379, 510] width 15 height 24
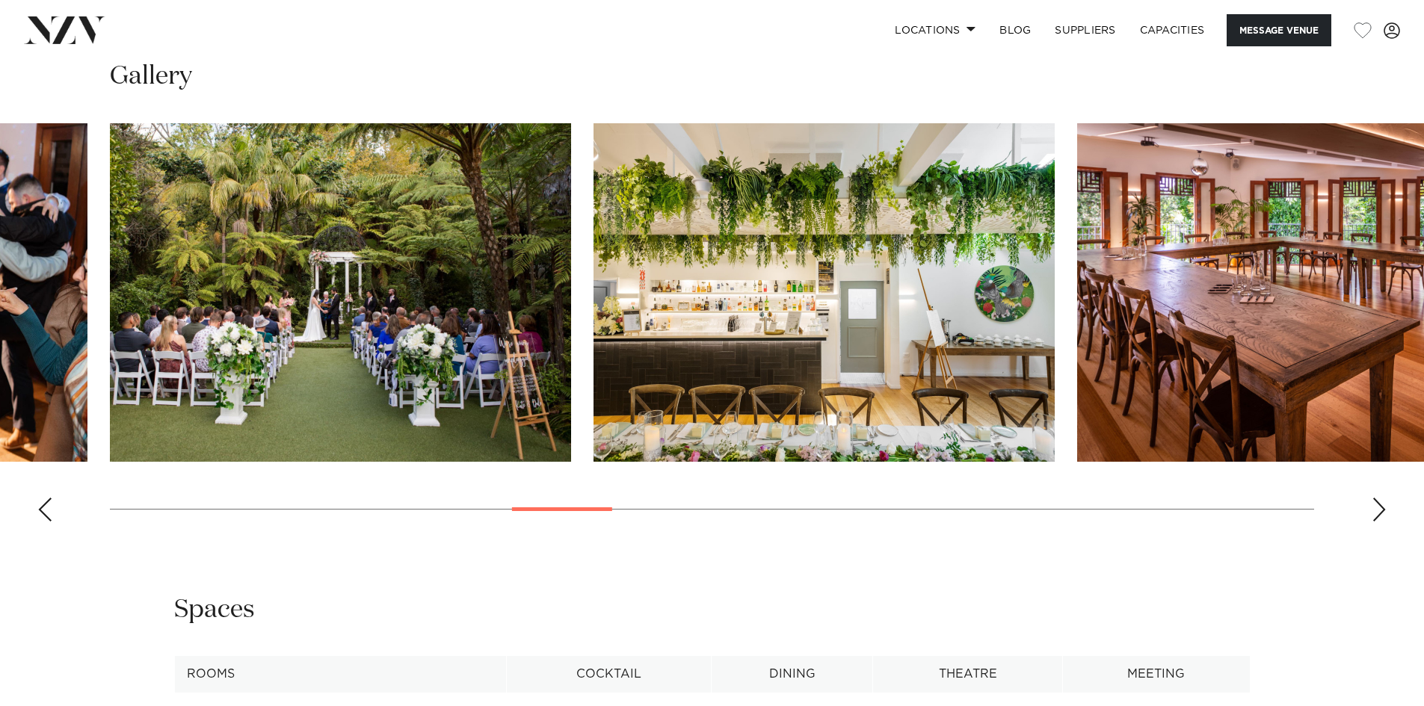
click at [1372, 498] on div "Next slide" at bounding box center [1379, 510] width 15 height 24
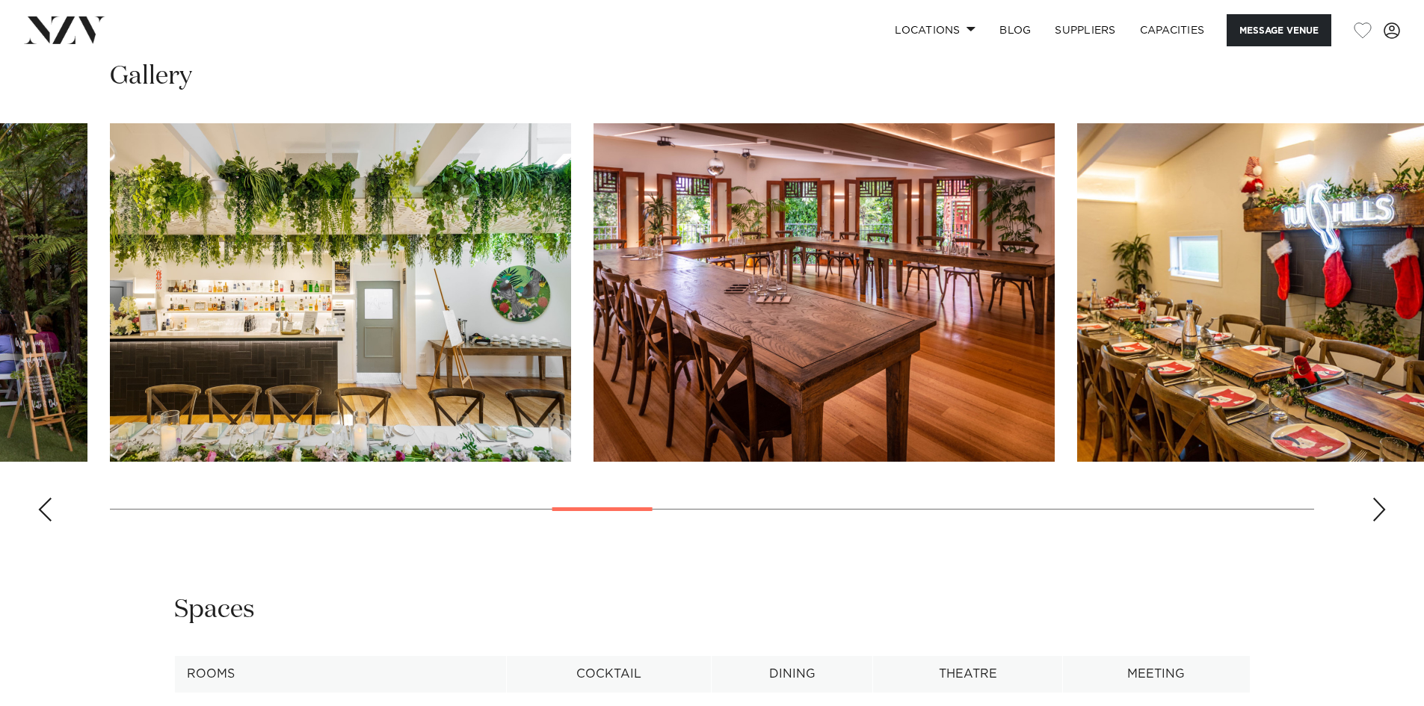
click at [1372, 498] on div "Next slide" at bounding box center [1379, 510] width 15 height 24
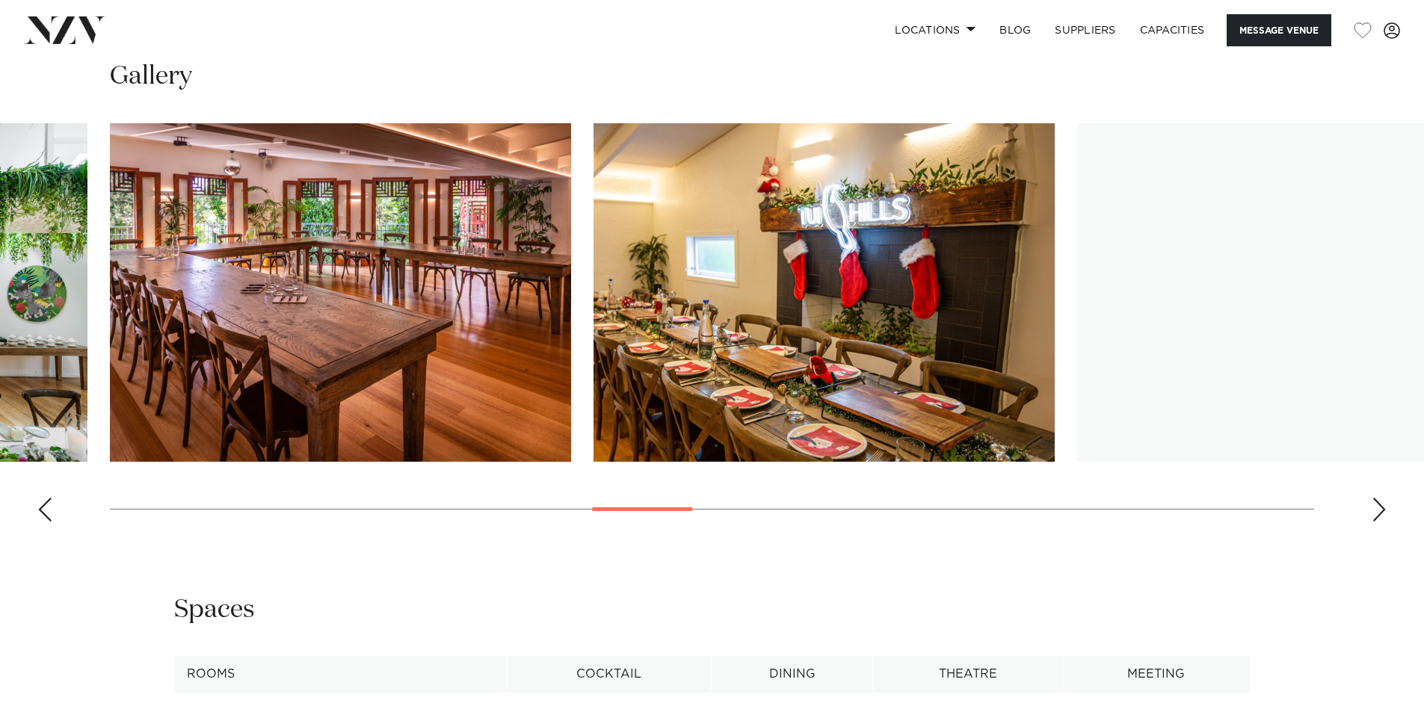
click at [1372, 498] on div "Next slide" at bounding box center [1379, 510] width 15 height 24
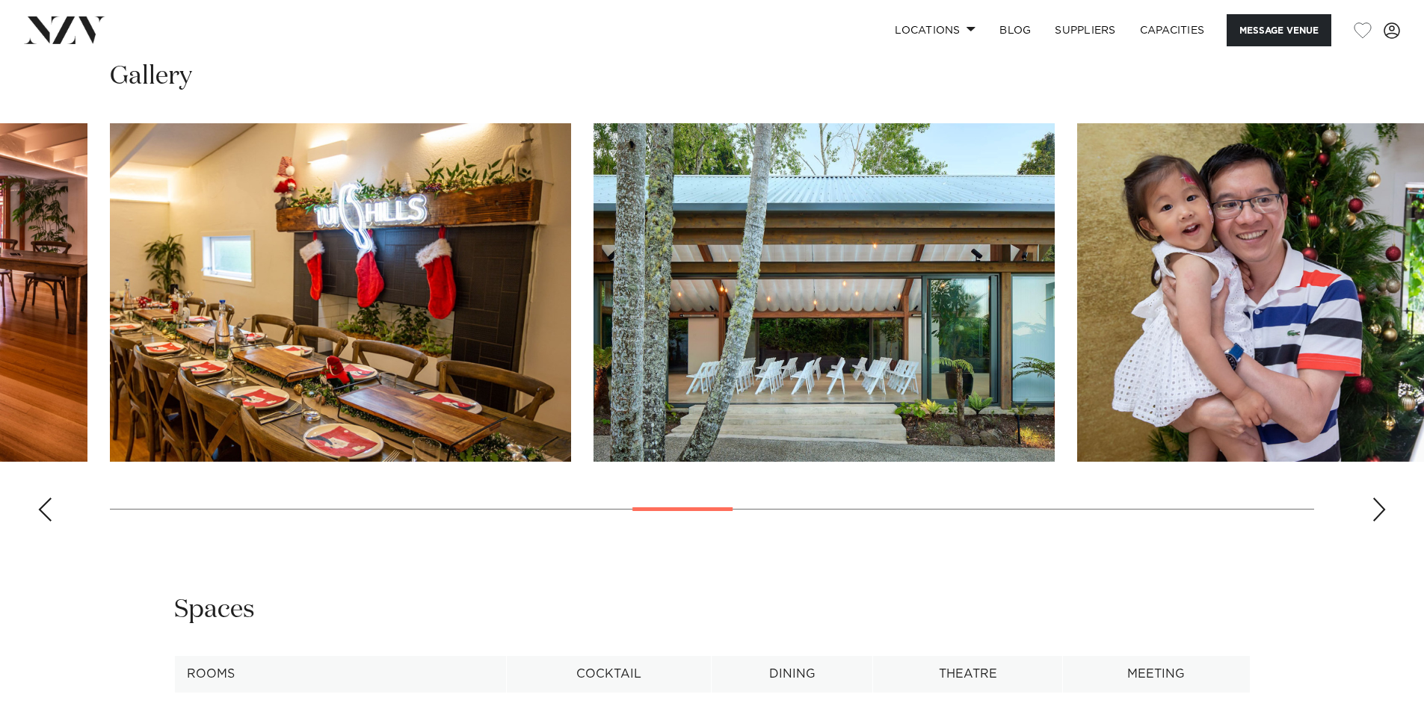
click at [1372, 498] on div "Next slide" at bounding box center [1379, 510] width 15 height 24
